Goal: Task Accomplishment & Management: Manage account settings

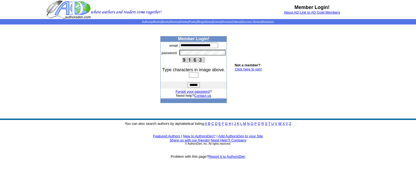
type input "**********"
click at [189, 76] on input "text" at bounding box center [194, 74] width 10 height 5
type input "****"
click at [187, 84] on input "******" at bounding box center [193, 84] width 13 height 5
